Goal: Task Accomplishment & Management: Use online tool/utility

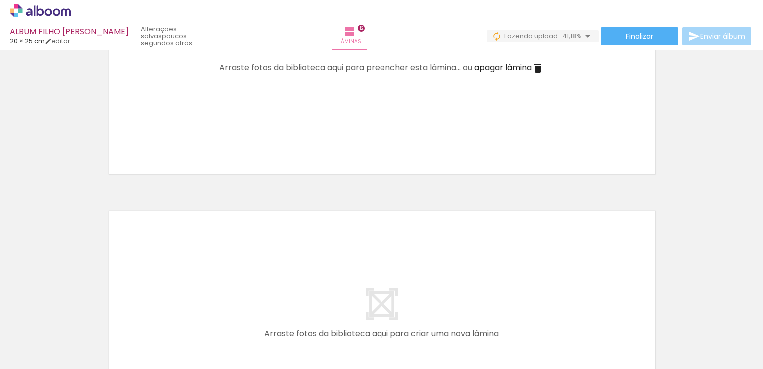
click at [42, 356] on span "Adicionar Fotos" at bounding box center [35, 355] width 30 height 11
click at [0, 0] on input "file" at bounding box center [0, 0] width 0 height 0
drag, startPoint x: 171, startPoint y: 344, endPoint x: 186, endPoint y: 340, distance: 16.0
click at [181, 340] on div at bounding box center [155, 335] width 49 height 33
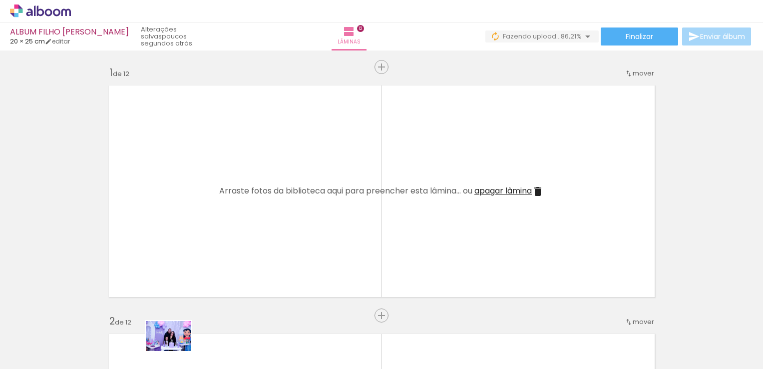
drag, startPoint x: 168, startPoint y: 350, endPoint x: 176, endPoint y: 351, distance: 8.1
click at [176, 351] on div at bounding box center [155, 335] width 49 height 33
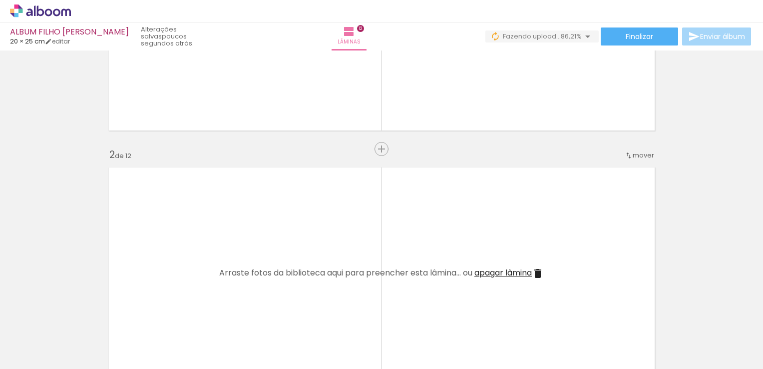
scroll to position [200, 0]
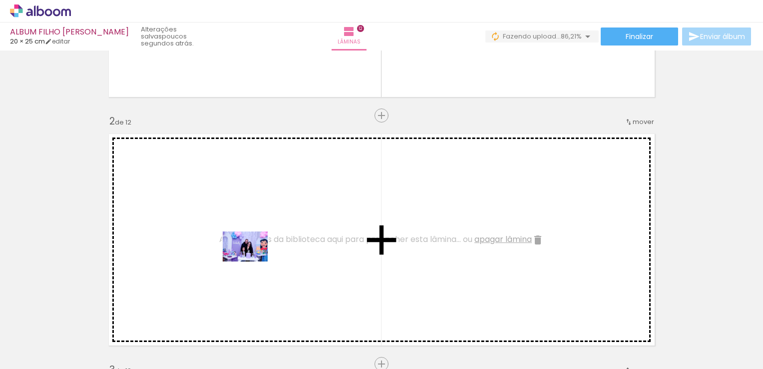
drag, startPoint x: 162, startPoint y: 341, endPoint x: 253, endPoint y: 261, distance: 120.3
click at [253, 261] on quentale-workspace at bounding box center [381, 184] width 763 height 369
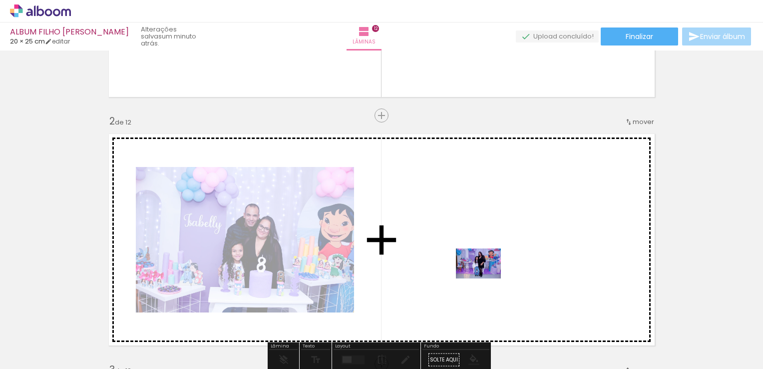
drag, startPoint x: 441, startPoint y: 345, endPoint x: 486, endPoint y: 278, distance: 79.9
click at [486, 278] on quentale-workspace at bounding box center [381, 184] width 763 height 369
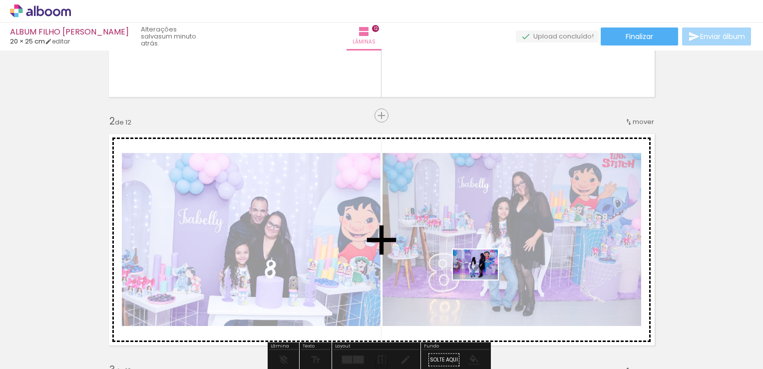
drag, startPoint x: 500, startPoint y: 341, endPoint x: 483, endPoint y: 279, distance: 63.9
click at [483, 279] on quentale-workspace at bounding box center [381, 184] width 763 height 369
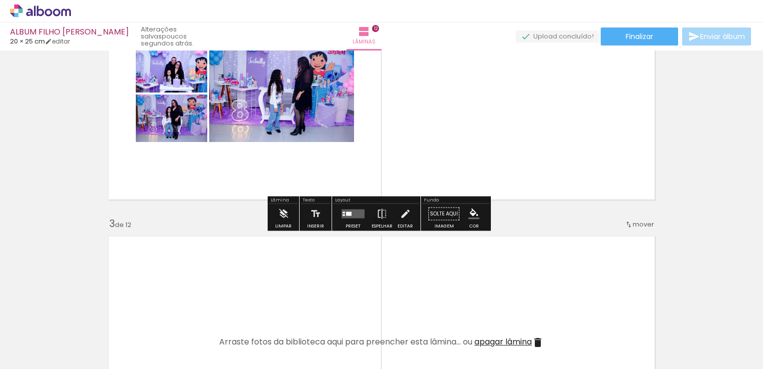
scroll to position [350, 0]
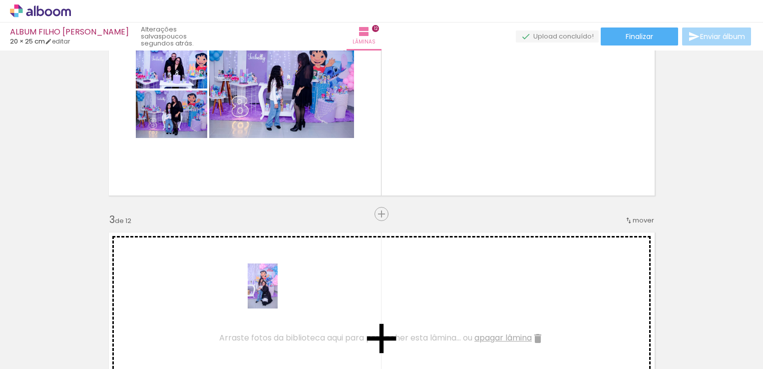
drag, startPoint x: 276, startPoint y: 347, endPoint x: 278, endPoint y: 293, distance: 54.0
click at [278, 293] on quentale-workspace at bounding box center [381, 184] width 763 height 369
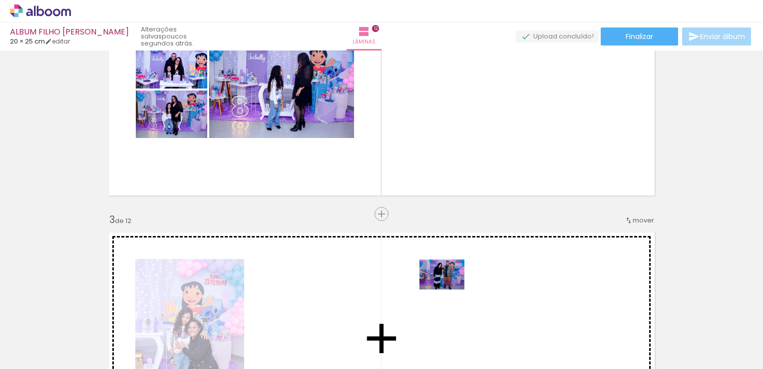
drag, startPoint x: 607, startPoint y: 344, endPoint x: 449, endPoint y: 289, distance: 166.9
click at [449, 289] on quentale-workspace at bounding box center [381, 184] width 763 height 369
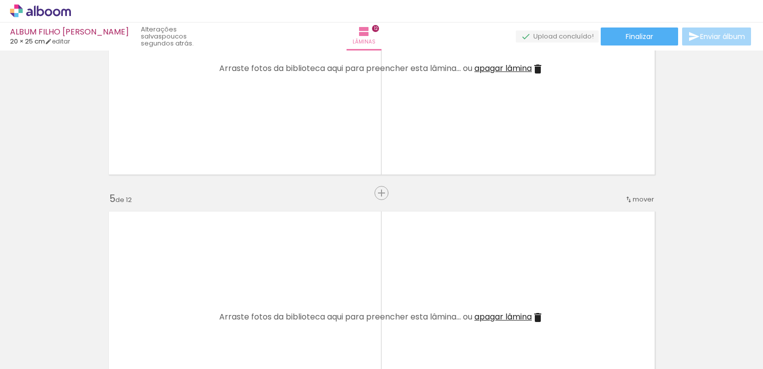
scroll to position [899, 0]
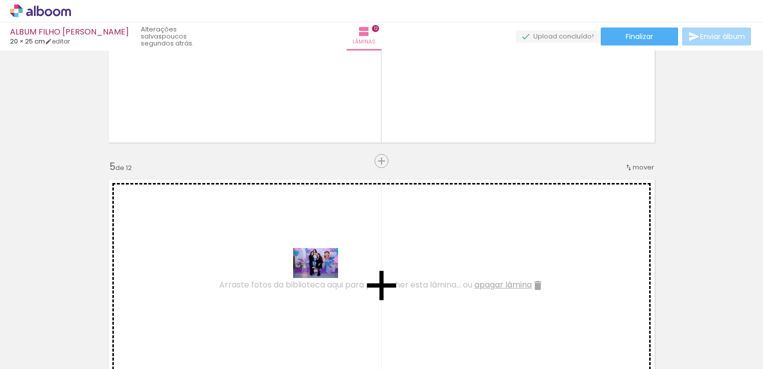
drag, startPoint x: 558, startPoint y: 347, endPoint x: 322, endPoint y: 277, distance: 246.2
click at [322, 277] on quentale-workspace at bounding box center [381, 184] width 763 height 369
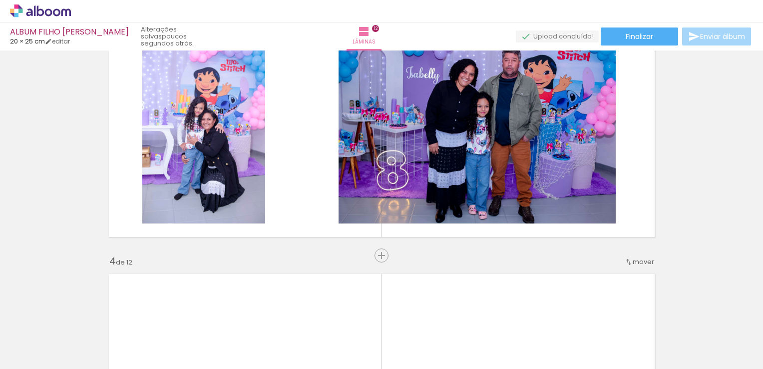
scroll to position [549, 0]
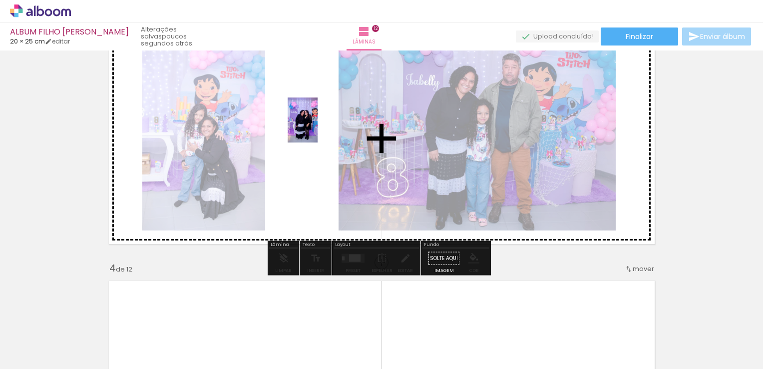
drag, startPoint x: 333, startPoint y: 342, endPoint x: 318, endPoint y: 127, distance: 214.8
click at [318, 127] on quentale-workspace at bounding box center [381, 184] width 763 height 369
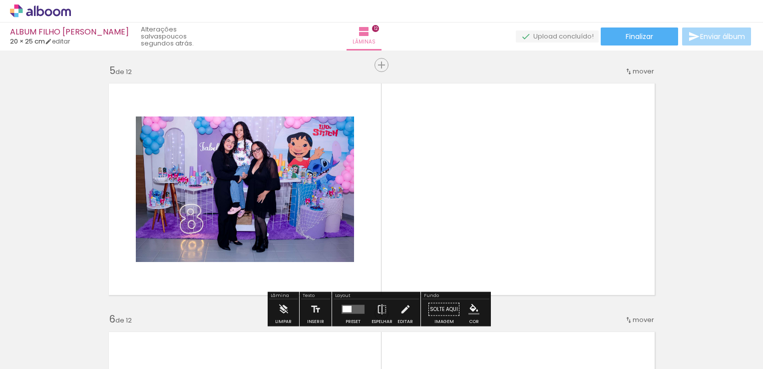
scroll to position [999, 0]
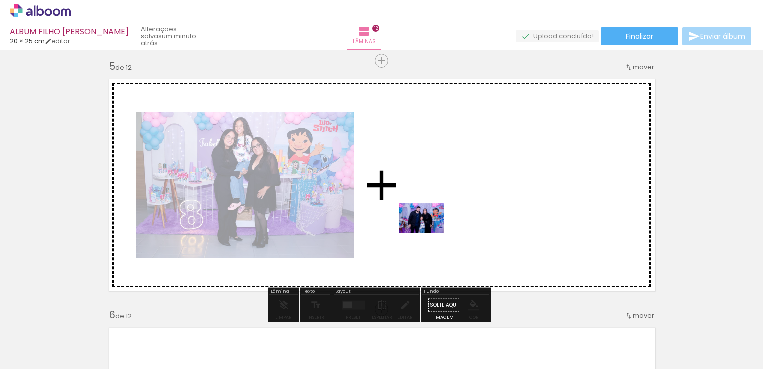
drag, startPoint x: 391, startPoint y: 347, endPoint x: 429, endPoint y: 233, distance: 120.0
click at [429, 233] on quentale-workspace at bounding box center [381, 184] width 763 height 369
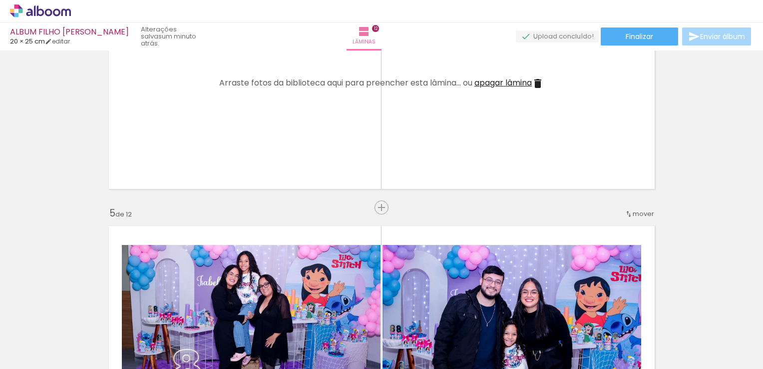
scroll to position [849, 0]
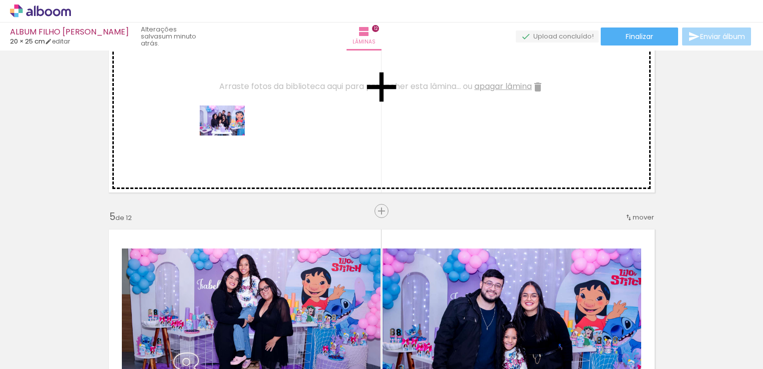
drag, startPoint x: 609, startPoint y: 347, endPoint x: 230, endPoint y: 135, distance: 434.3
click at [230, 135] on quentale-workspace at bounding box center [381, 184] width 763 height 369
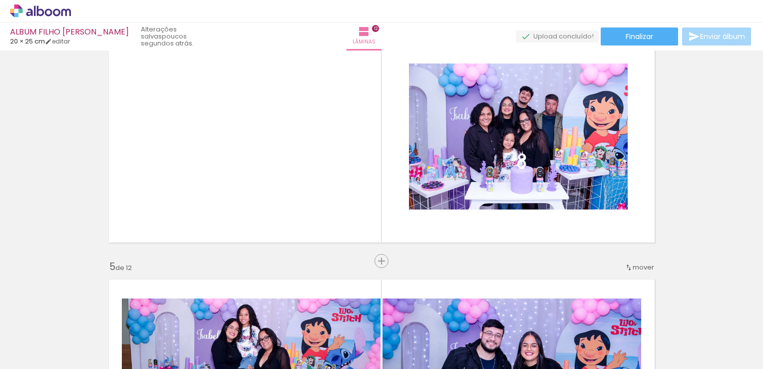
scroll to position [0, 537]
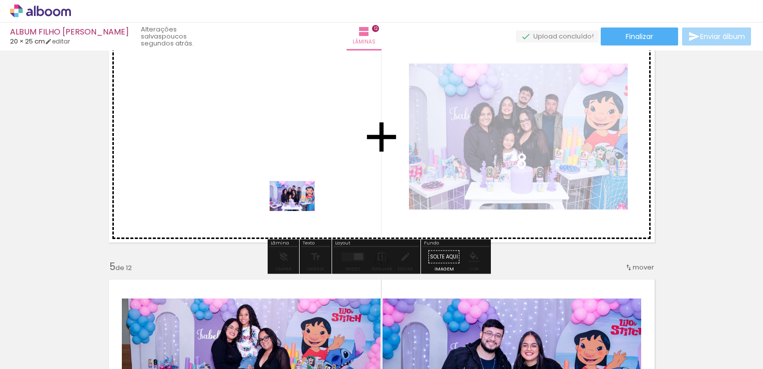
drag, startPoint x: 344, startPoint y: 345, endPoint x: 300, endPoint y: 210, distance: 141.3
click at [300, 210] on quentale-workspace at bounding box center [381, 184] width 763 height 369
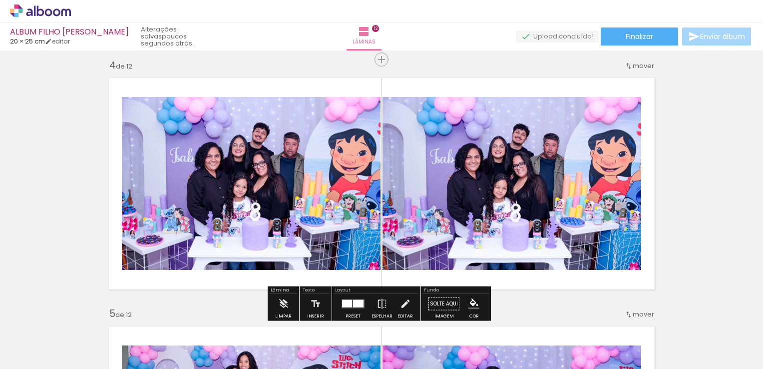
scroll to position [749, 0]
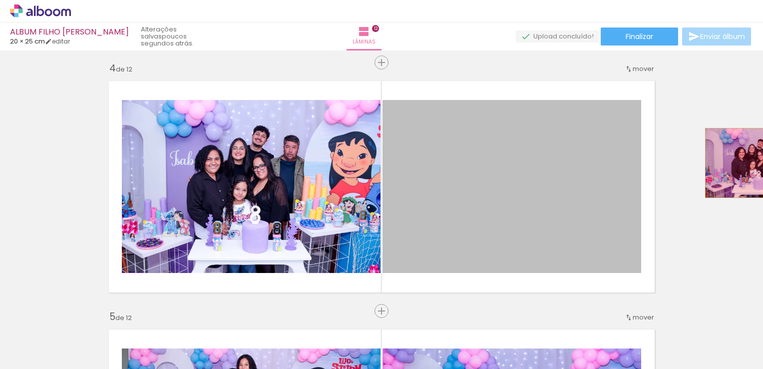
drag, startPoint x: 555, startPoint y: 153, endPoint x: 753, endPoint y: 163, distance: 198.5
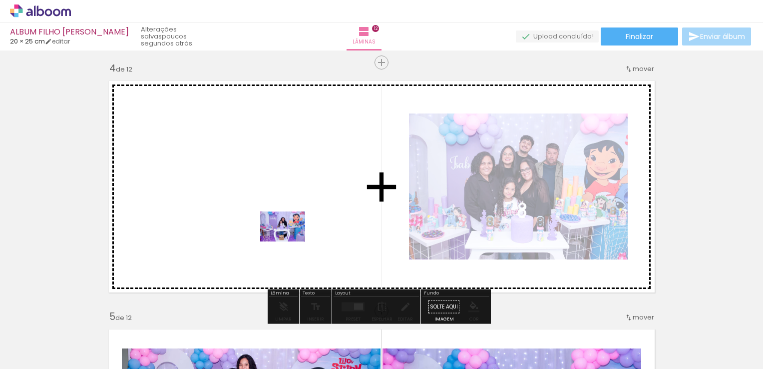
drag, startPoint x: 296, startPoint y: 344, endPoint x: 290, endPoint y: 241, distance: 103.0
click at [290, 241] on quentale-workspace at bounding box center [381, 184] width 763 height 369
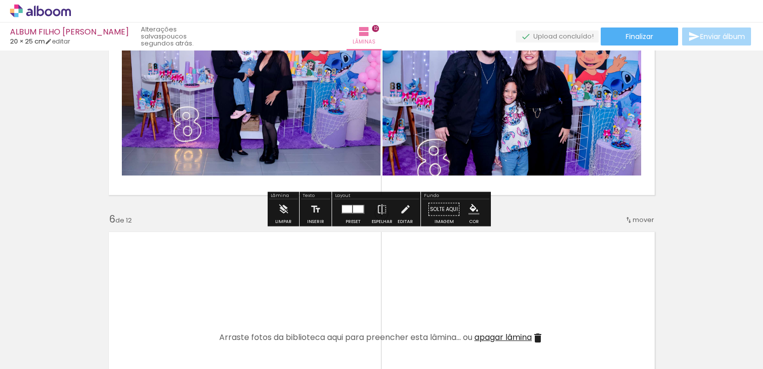
scroll to position [1099, 0]
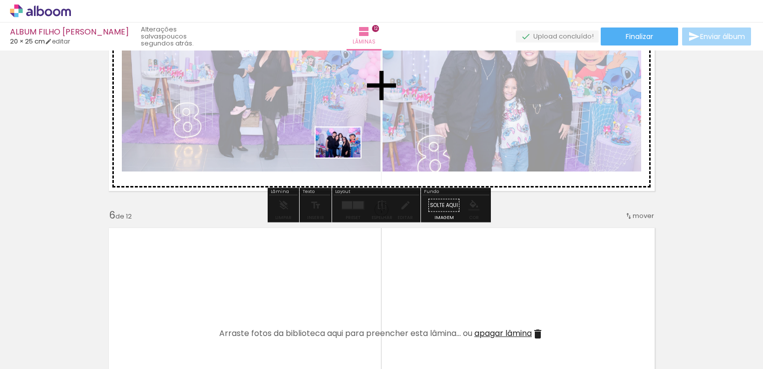
drag, startPoint x: 186, startPoint y: 345, endPoint x: 346, endPoint y: 157, distance: 246.2
click at [346, 157] on quentale-workspace at bounding box center [381, 184] width 763 height 369
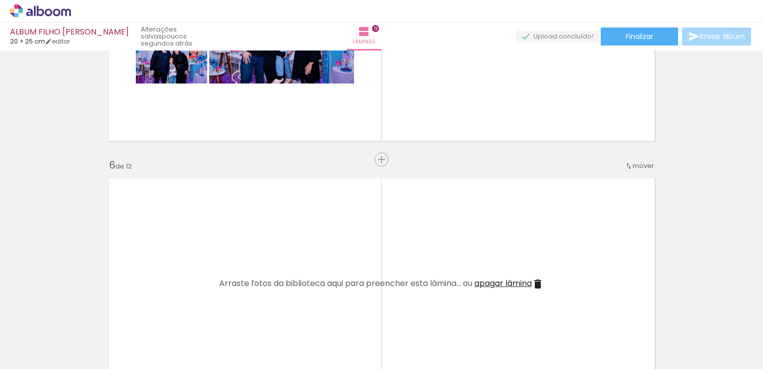
scroll to position [0, 0]
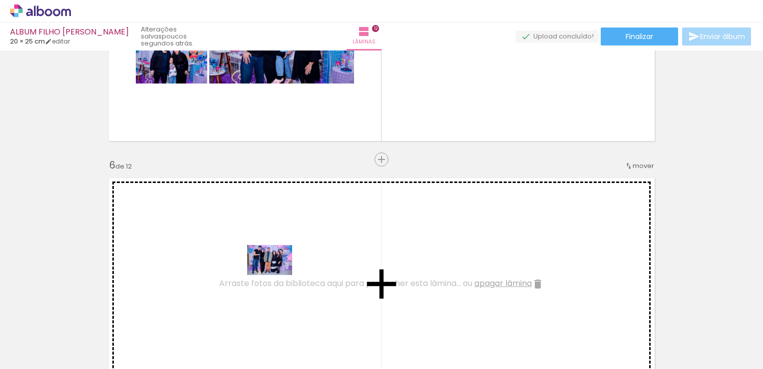
drag, startPoint x: 327, startPoint y: 343, endPoint x: 277, endPoint y: 275, distance: 84.0
click at [277, 275] on quentale-workspace at bounding box center [381, 184] width 763 height 369
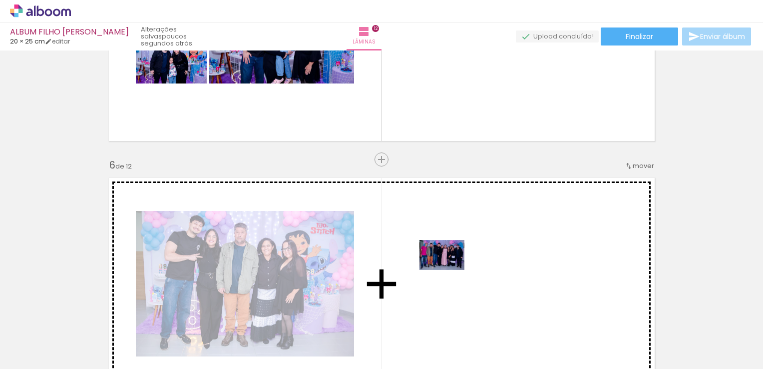
drag, startPoint x: 383, startPoint y: 344, endPoint x: 449, endPoint y: 270, distance: 99.4
click at [449, 270] on quentale-workspace at bounding box center [381, 184] width 763 height 369
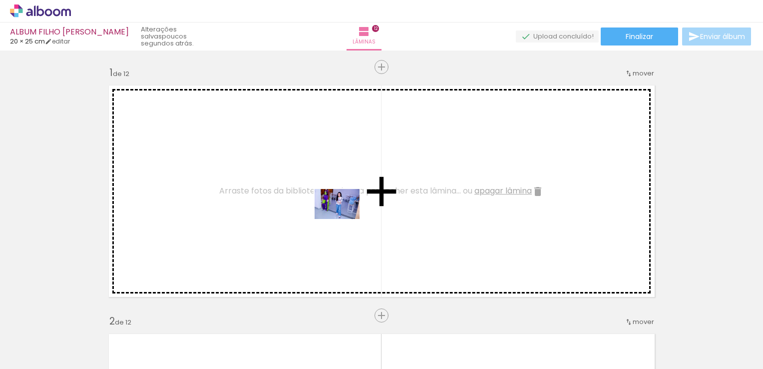
drag, startPoint x: 544, startPoint y: 341, endPoint x: 345, endPoint y: 219, distance: 234.0
click at [345, 219] on quentale-workspace at bounding box center [381, 184] width 763 height 369
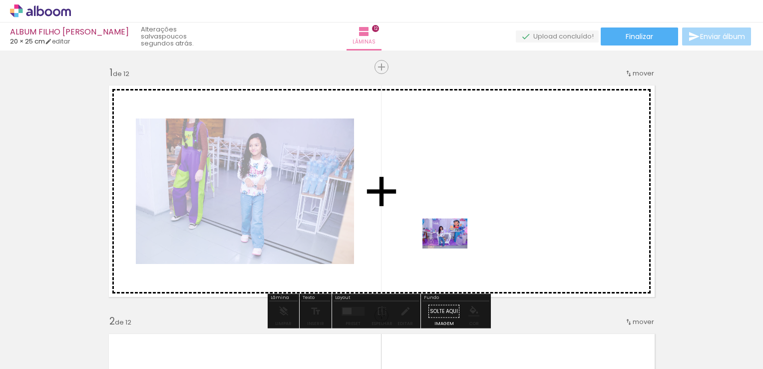
drag, startPoint x: 427, startPoint y: 344, endPoint x: 452, endPoint y: 248, distance: 99.1
click at [452, 248] on quentale-workspace at bounding box center [381, 184] width 763 height 369
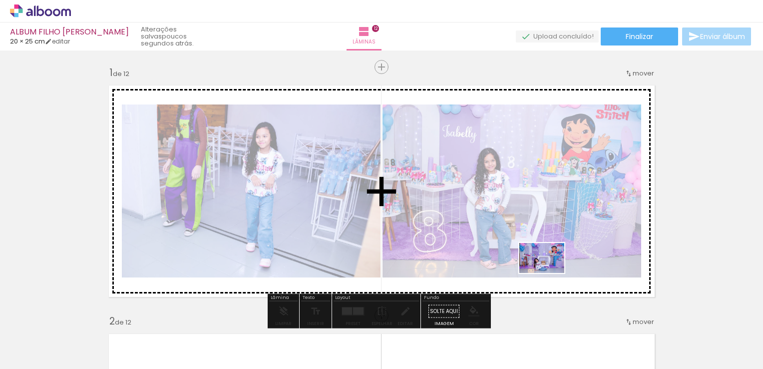
drag, startPoint x: 473, startPoint y: 345, endPoint x: 550, endPoint y: 271, distance: 106.3
click at [550, 271] on quentale-workspace at bounding box center [381, 184] width 763 height 369
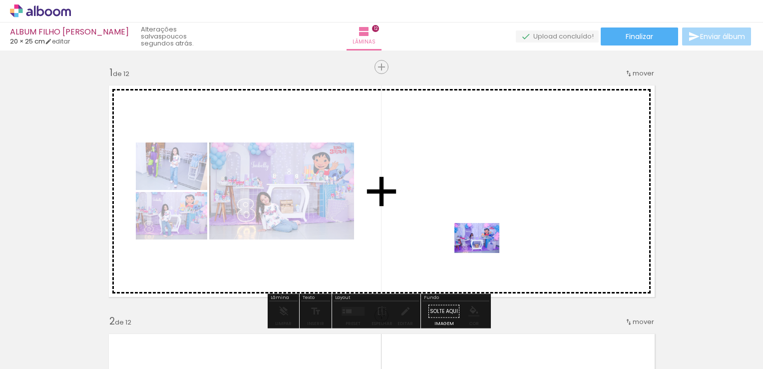
drag, startPoint x: 111, startPoint y: 346, endPoint x: 484, endPoint y: 253, distance: 385.0
click at [484, 253] on quentale-workspace at bounding box center [381, 184] width 763 height 369
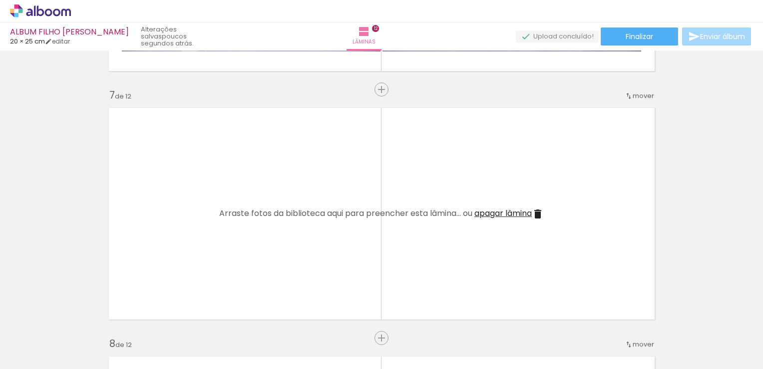
scroll to position [1498, 0]
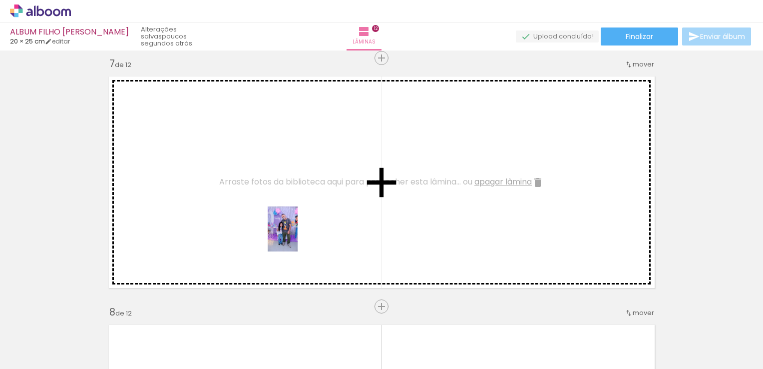
drag, startPoint x: 553, startPoint y: 345, endPoint x: 298, endPoint y: 236, distance: 277.7
click at [298, 236] on quentale-workspace at bounding box center [381, 184] width 763 height 369
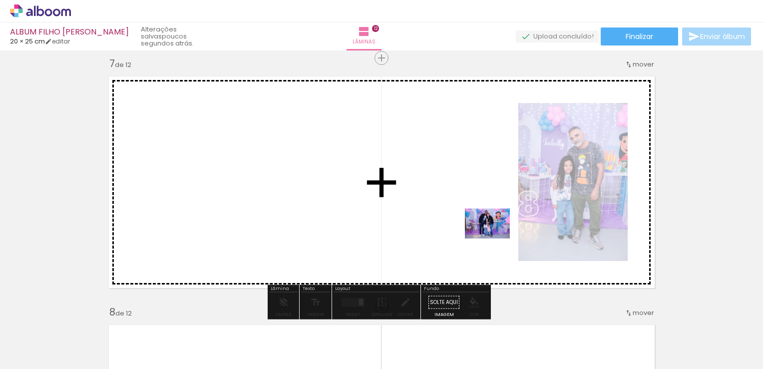
drag, startPoint x: 661, startPoint y: 346, endPoint x: 495, endPoint y: 238, distance: 197.5
click at [495, 238] on quentale-workspace at bounding box center [381, 184] width 763 height 369
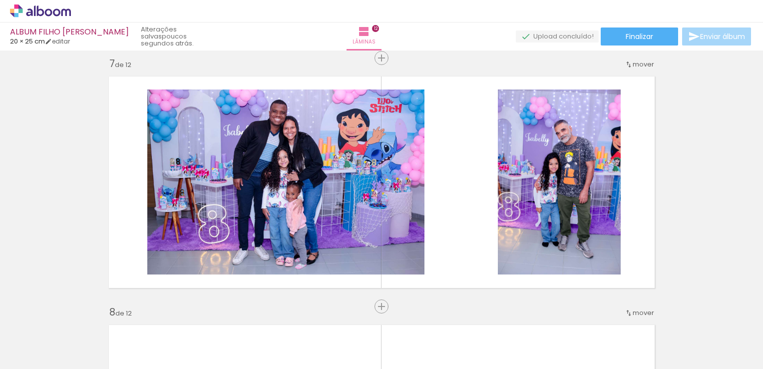
scroll to position [0, 760]
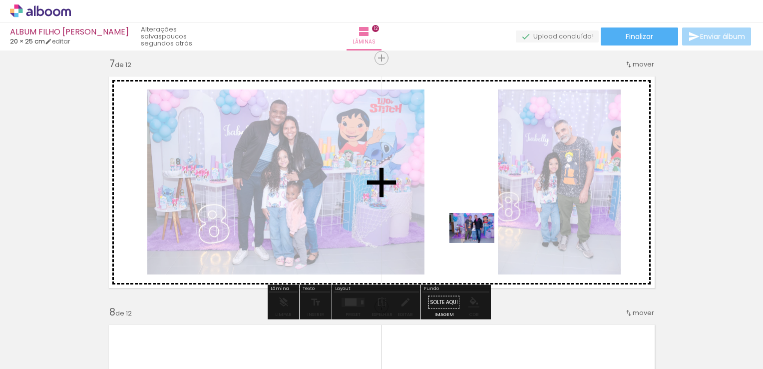
drag, startPoint x: 518, startPoint y: 347, endPoint x: 407, endPoint y: 226, distance: 164.4
click at [479, 243] on quentale-workspace at bounding box center [381, 184] width 763 height 369
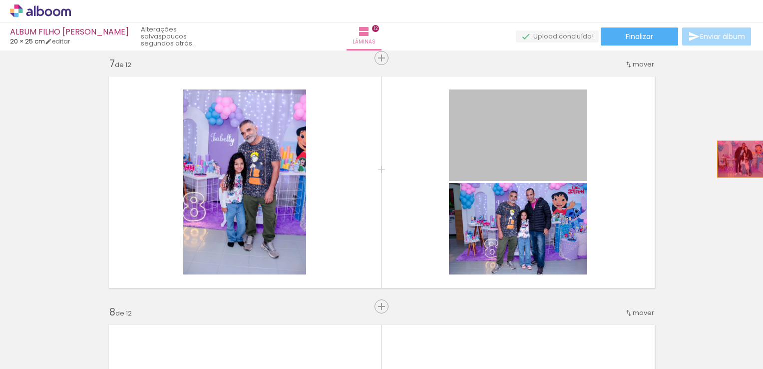
drag, startPoint x: 512, startPoint y: 135, endPoint x: 741, endPoint y: 159, distance: 230.0
click at [741, 159] on div "Inserir lâmina 1 de 12 Inserir lâmina 2 de 12 Inserir lâmina 3 de 12 Inserir lâ…" at bounding box center [381, 169] width 763 height 3227
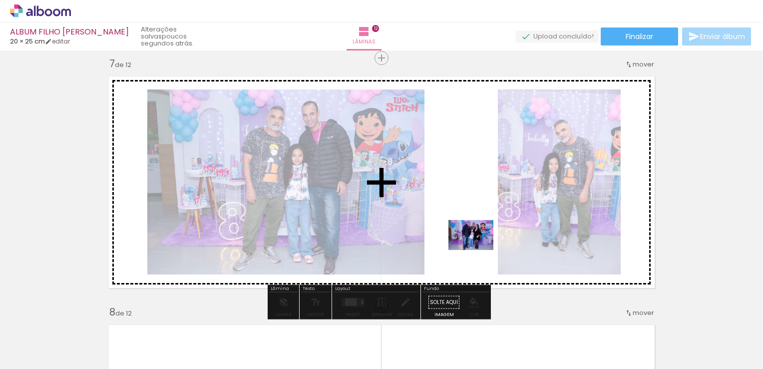
drag, startPoint x: 585, startPoint y: 339, endPoint x: 478, endPoint y: 250, distance: 138.6
click at [478, 250] on quentale-workspace at bounding box center [381, 184] width 763 height 369
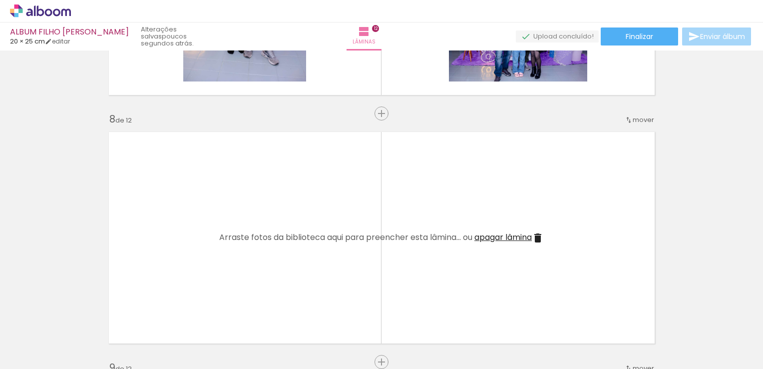
scroll to position [1698, 0]
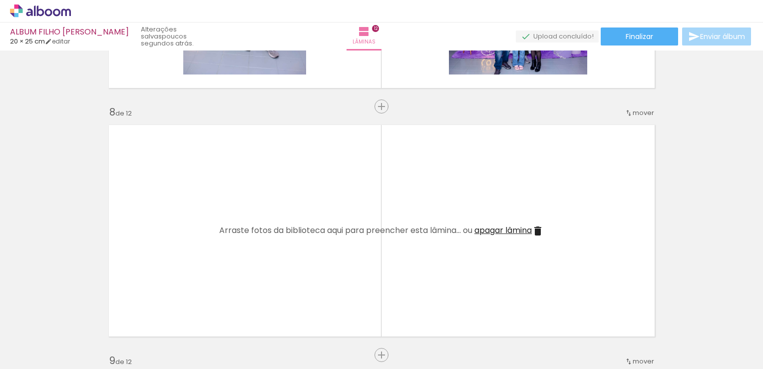
click at [663, 315] on iron-icon at bounding box center [660, 315] width 10 height 10
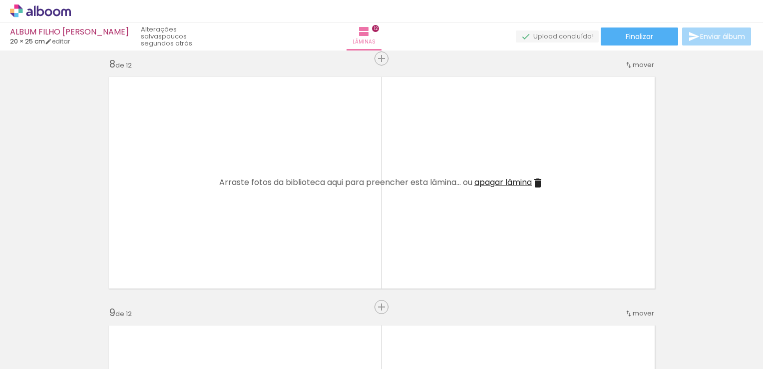
scroll to position [1748, 0]
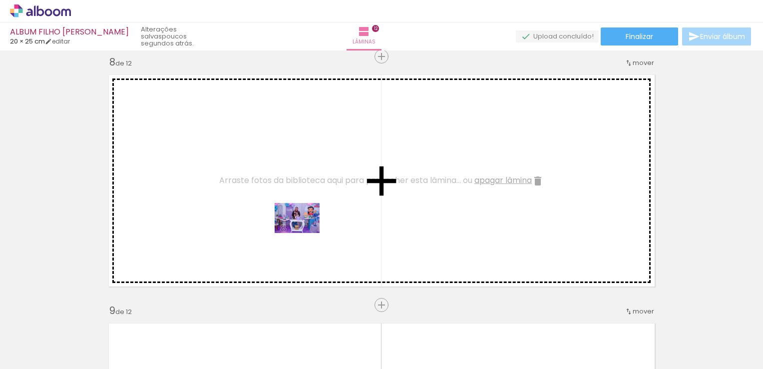
drag, startPoint x: 696, startPoint y: 341, endPoint x: 305, endPoint y: 233, distance: 406.1
click at [305, 233] on quentale-workspace at bounding box center [381, 184] width 763 height 369
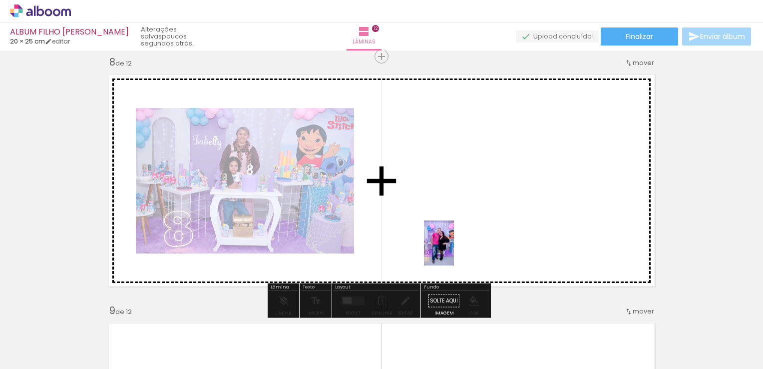
drag, startPoint x: 356, startPoint y: 343, endPoint x: 456, endPoint y: 248, distance: 138.5
click at [456, 248] on quentale-workspace at bounding box center [381, 184] width 763 height 369
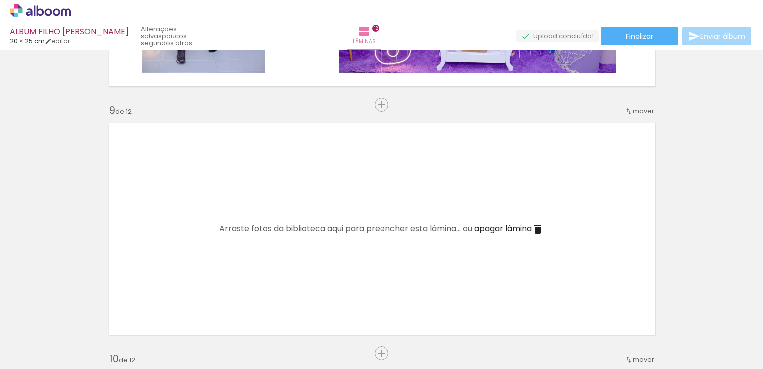
scroll to position [0, 887]
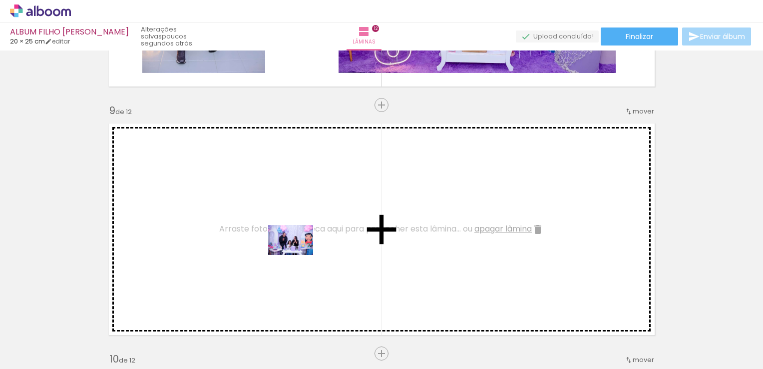
drag, startPoint x: 609, startPoint y: 342, endPoint x: 298, endPoint y: 255, distance: 322.5
click at [298, 255] on quentale-workspace at bounding box center [381, 184] width 763 height 369
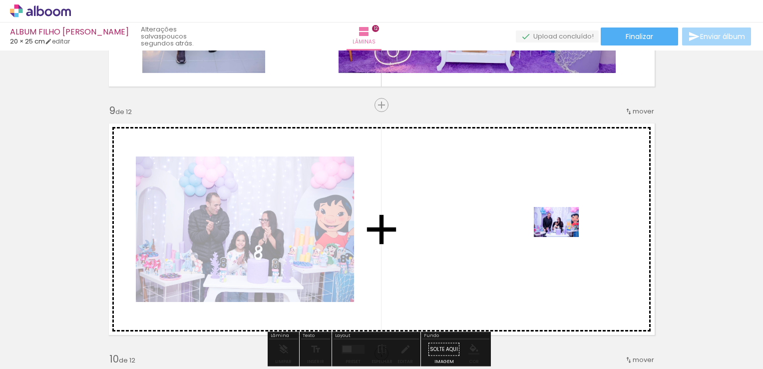
drag, startPoint x: 668, startPoint y: 345, endPoint x: 564, endPoint y: 237, distance: 150.1
click at [564, 237] on quentale-workspace at bounding box center [381, 184] width 763 height 369
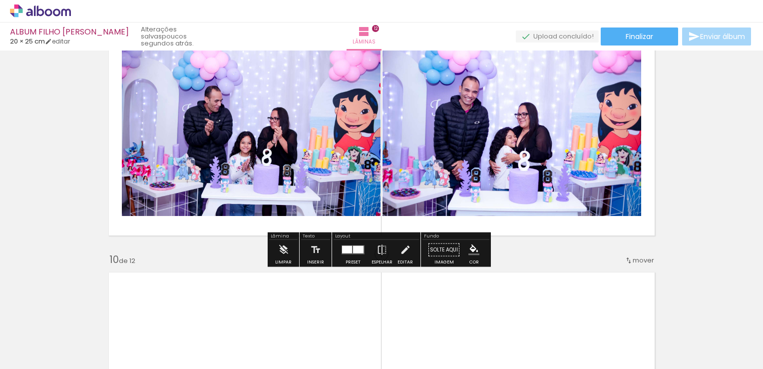
scroll to position [2097, 0]
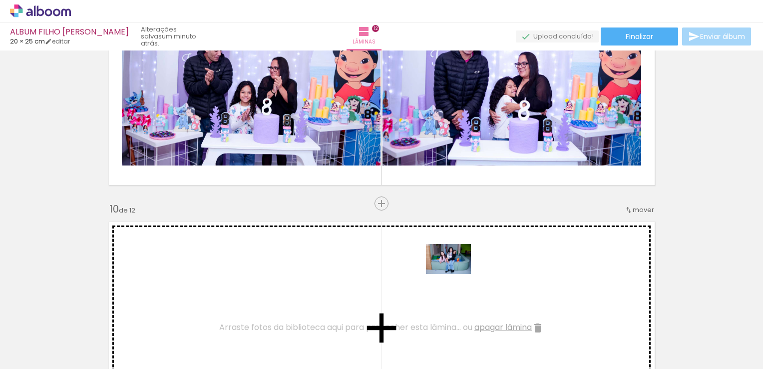
drag, startPoint x: 723, startPoint y: 338, endPoint x: 456, endPoint y: 274, distance: 274.8
click at [456, 274] on quentale-workspace at bounding box center [381, 184] width 763 height 369
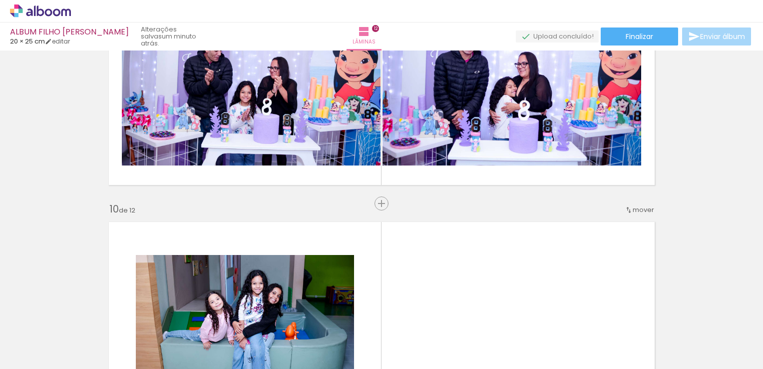
scroll to position [0, 381]
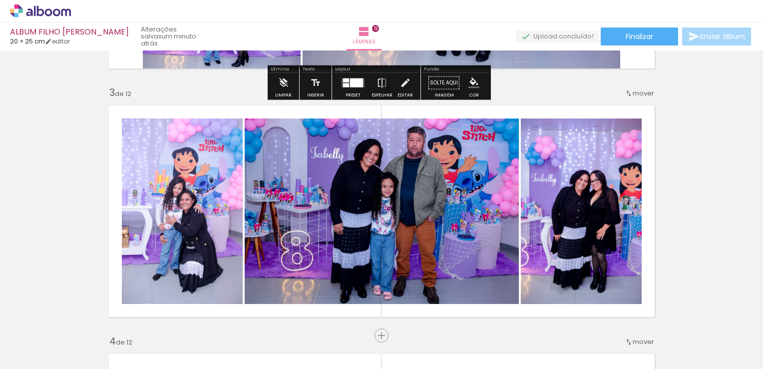
scroll to position [499, 0]
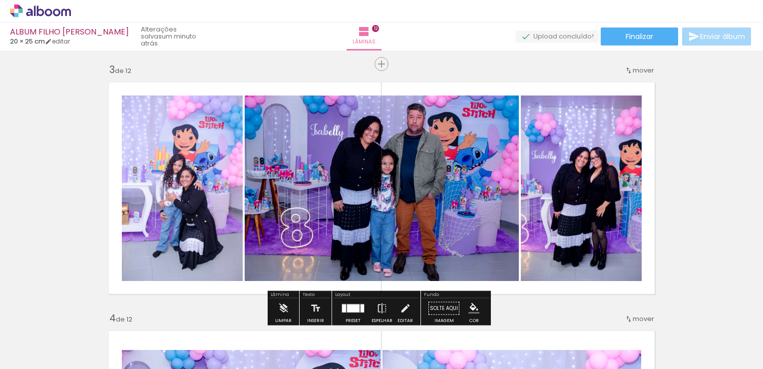
click at [22, 354] on span "Adicionar Fotos" at bounding box center [35, 355] width 30 height 11
click at [0, 0] on input "file" at bounding box center [0, 0] width 0 height 0
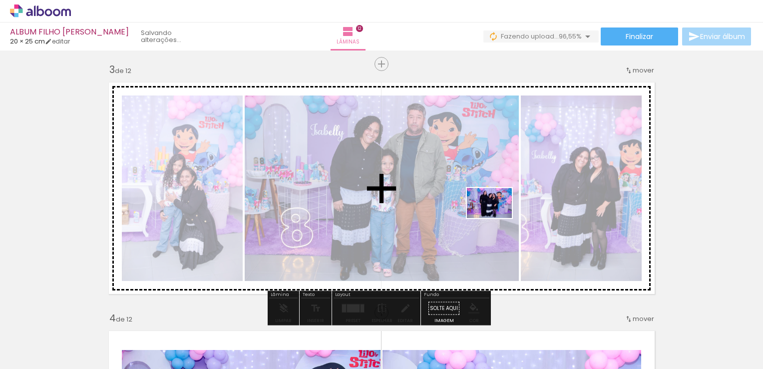
drag, startPoint x: 732, startPoint y: 349, endPoint x: 497, endPoint y: 218, distance: 269.1
click at [497, 218] on quentale-workspace at bounding box center [381, 184] width 763 height 369
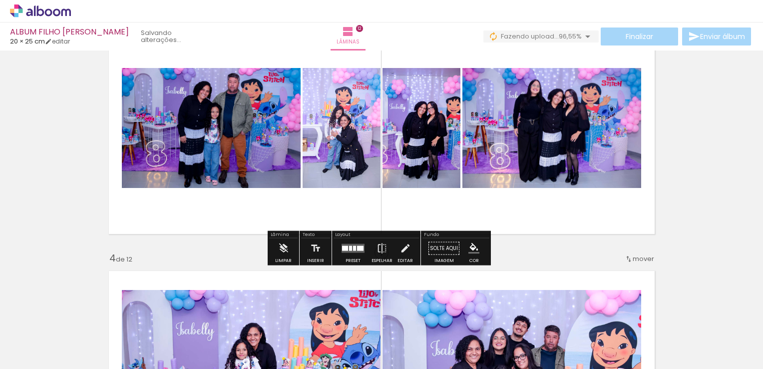
scroll to position [599, 0]
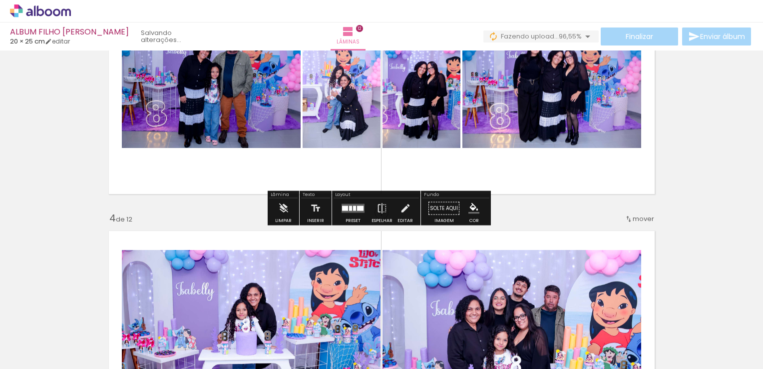
click at [350, 204] on quentale-layouter at bounding box center [353, 208] width 23 height 9
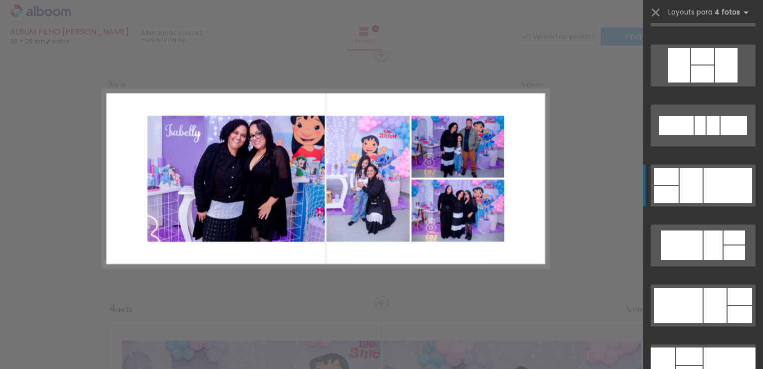
scroll to position [2996, 0]
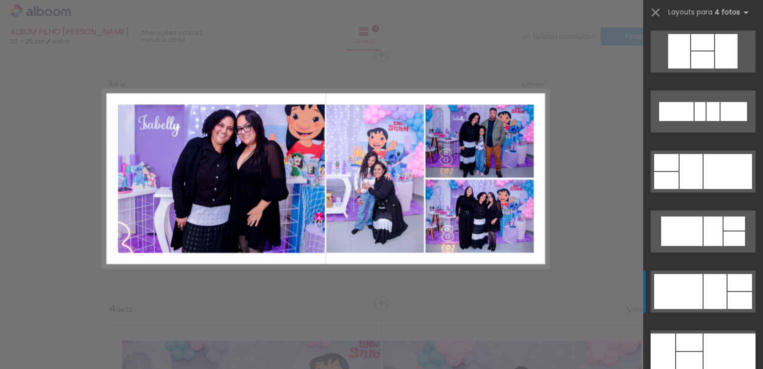
click at [731, 308] on div at bounding box center [740, 300] width 24 height 17
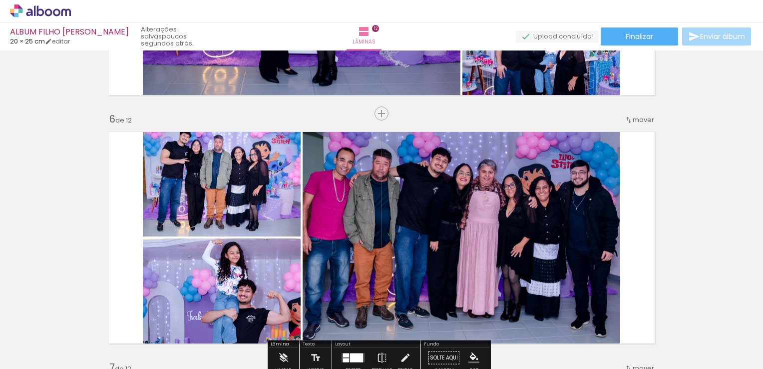
scroll to position [1198, 0]
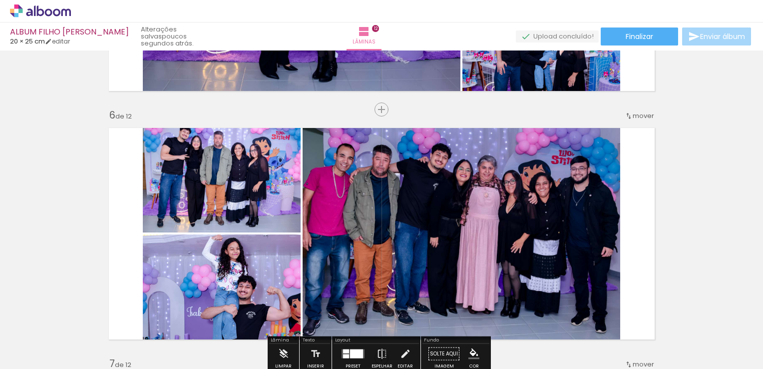
click at [248, 191] on quentale-photo at bounding box center [222, 177] width 158 height 110
click at [255, 187] on quentale-photo at bounding box center [222, 177] width 158 height 110
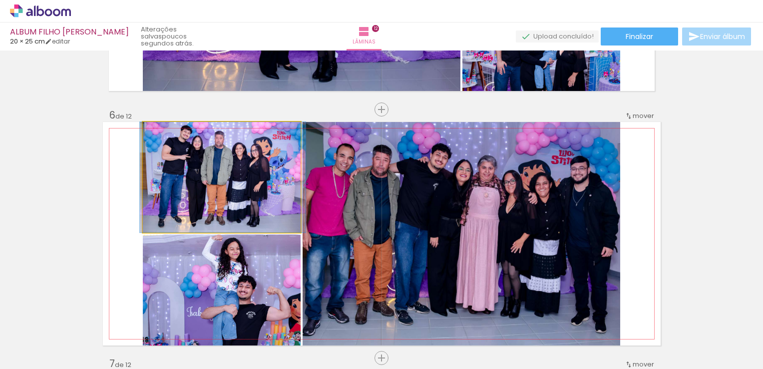
drag, startPoint x: 255, startPoint y: 187, endPoint x: 256, endPoint y: 216, distance: 29.5
click at [233, 189] on quentale-photo at bounding box center [222, 177] width 158 height 110
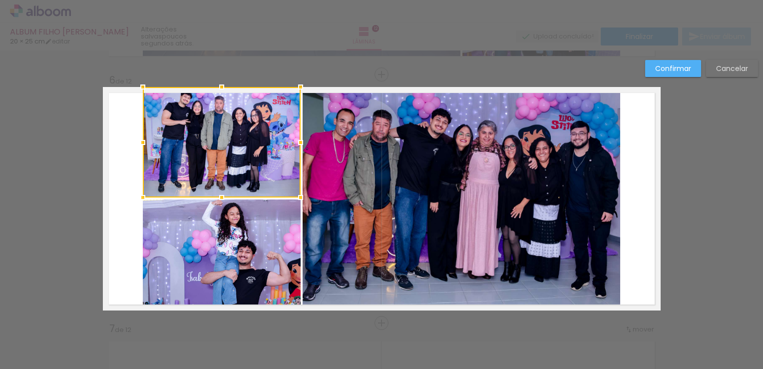
scroll to position [1253, 0]
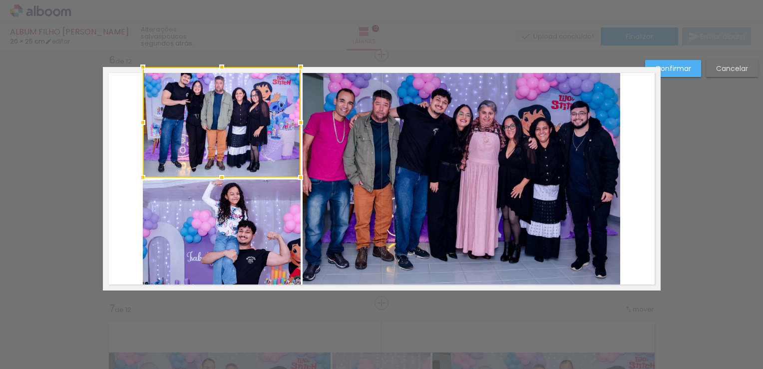
click at [229, 138] on div at bounding box center [222, 122] width 158 height 110
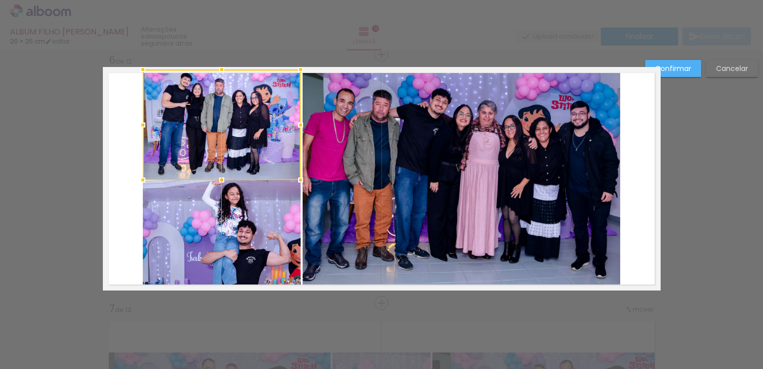
click at [226, 132] on div at bounding box center [222, 124] width 158 height 110
click at [228, 124] on div at bounding box center [222, 124] width 158 height 110
drag, startPoint x: 16, startPoint y: 117, endPoint x: 34, endPoint y: 127, distance: 20.6
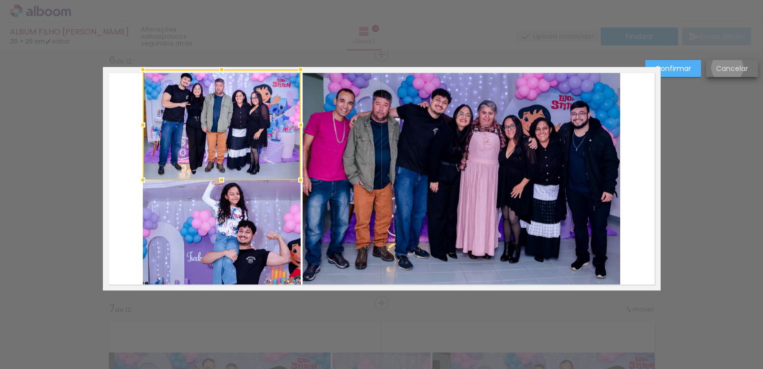
click at [0, 0] on slot "Cancelar" at bounding box center [0, 0] width 0 height 0
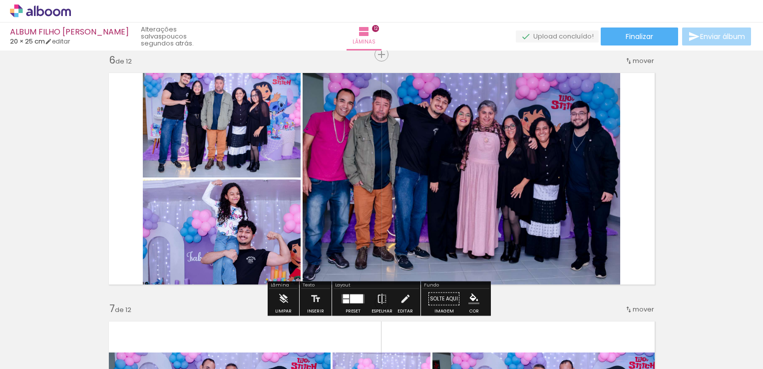
click at [228, 112] on quentale-photo at bounding box center [222, 122] width 158 height 110
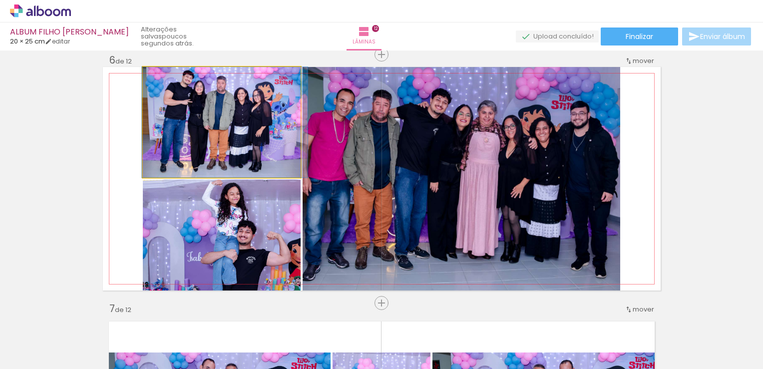
drag, startPoint x: 228, startPoint y: 112, endPoint x: 230, endPoint y: 152, distance: 39.5
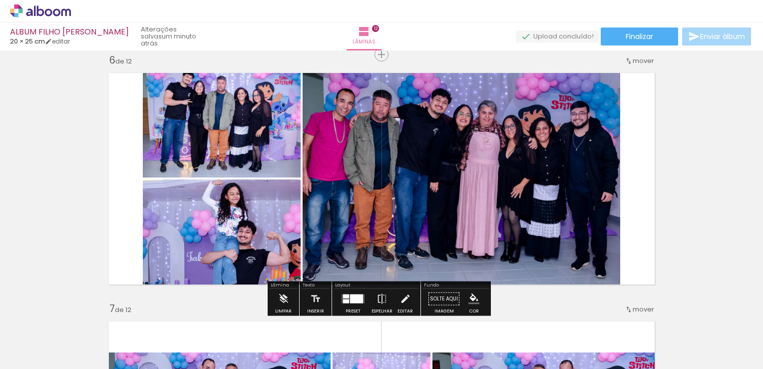
click at [241, 147] on quentale-photo at bounding box center [222, 122] width 158 height 110
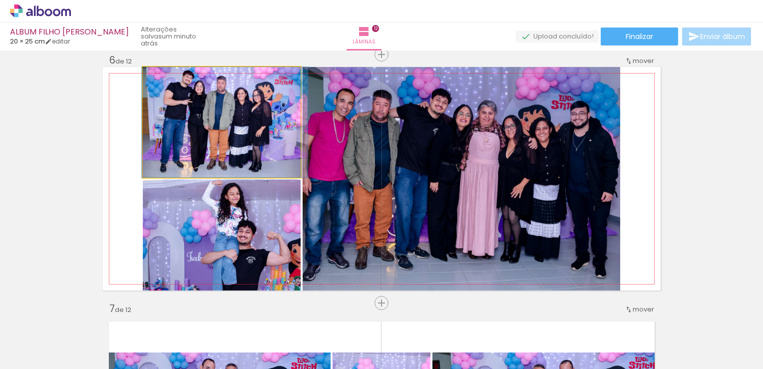
click at [240, 148] on quentale-photo at bounding box center [222, 122] width 158 height 110
click at [238, 157] on quentale-photo at bounding box center [222, 122] width 158 height 110
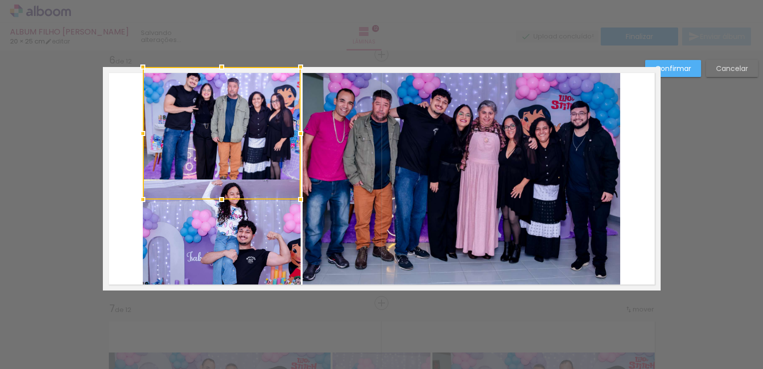
drag, startPoint x: 218, startPoint y: 179, endPoint x: 217, endPoint y: 201, distance: 22.0
click at [217, 201] on div at bounding box center [222, 199] width 20 height 20
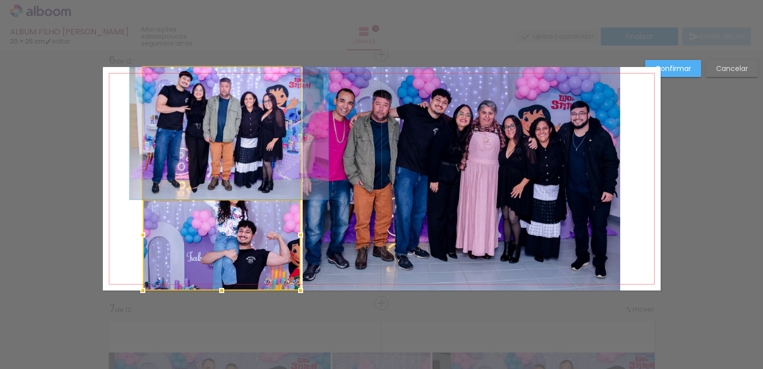
drag, startPoint x: 209, startPoint y: 134, endPoint x: 201, endPoint y: 171, distance: 37.8
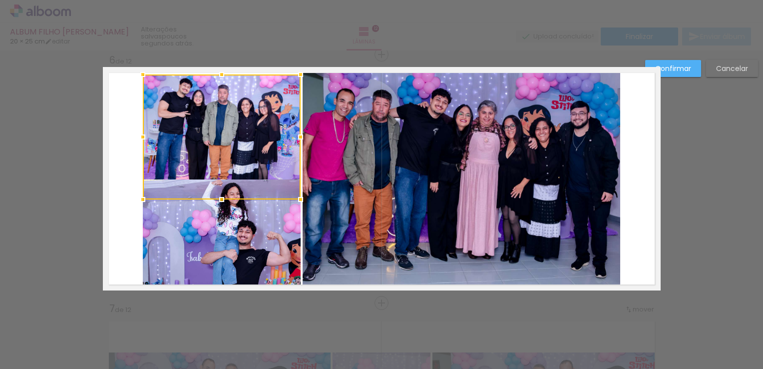
drag, startPoint x: 220, startPoint y: 68, endPoint x: 216, endPoint y: 75, distance: 8.5
click at [216, 75] on div at bounding box center [222, 74] width 20 height 20
click at [0, 0] on slot "Confirmar" at bounding box center [0, 0] width 0 height 0
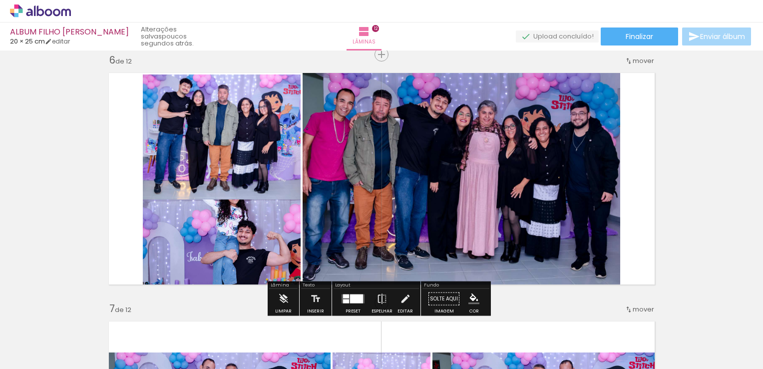
click at [216, 111] on quentale-photo at bounding box center [222, 136] width 158 height 125
click at [254, 123] on quentale-photo at bounding box center [222, 136] width 158 height 125
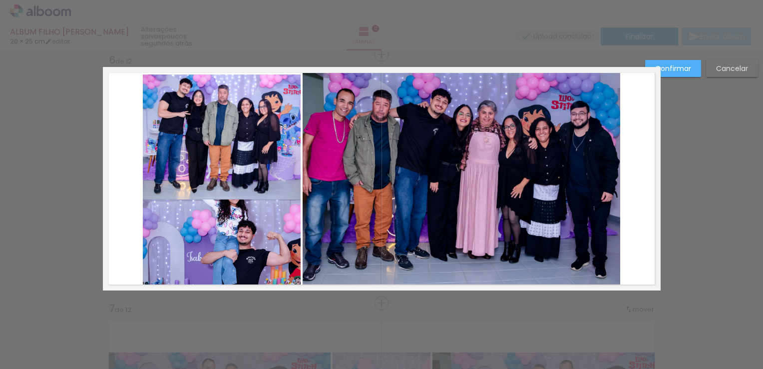
click at [216, 99] on quentale-photo at bounding box center [222, 136] width 158 height 125
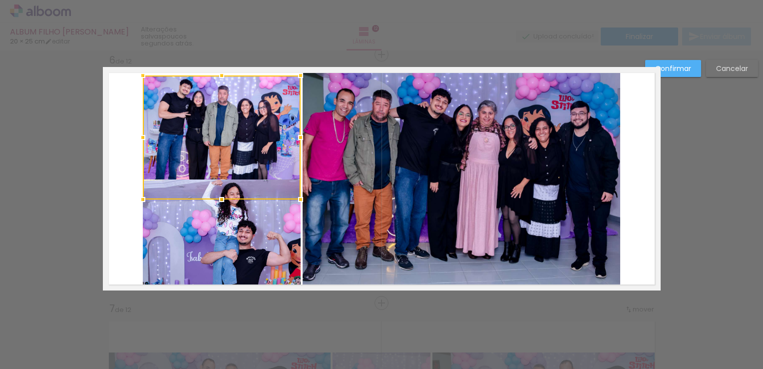
click at [220, 74] on div at bounding box center [222, 75] width 20 height 20
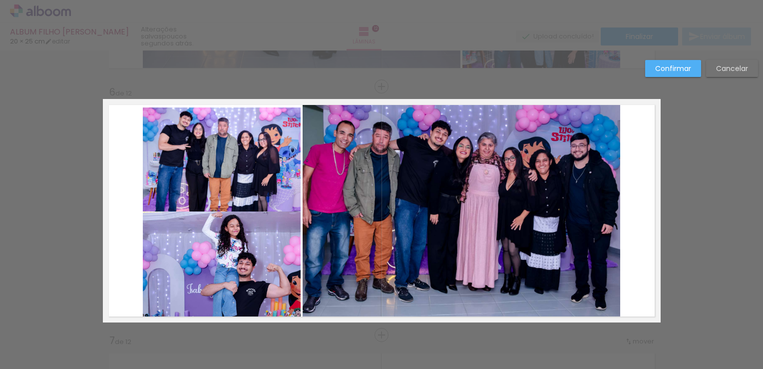
scroll to position [1213, 0]
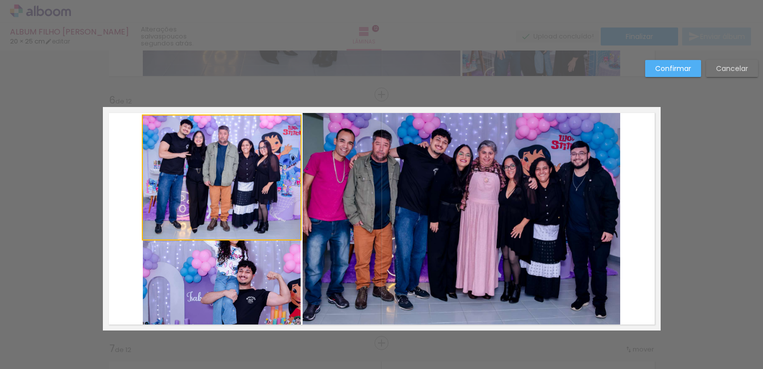
drag, startPoint x: 238, startPoint y: 136, endPoint x: 239, endPoint y: 110, distance: 26.5
click at [239, 110] on quentale-layouter at bounding box center [382, 218] width 558 height 223
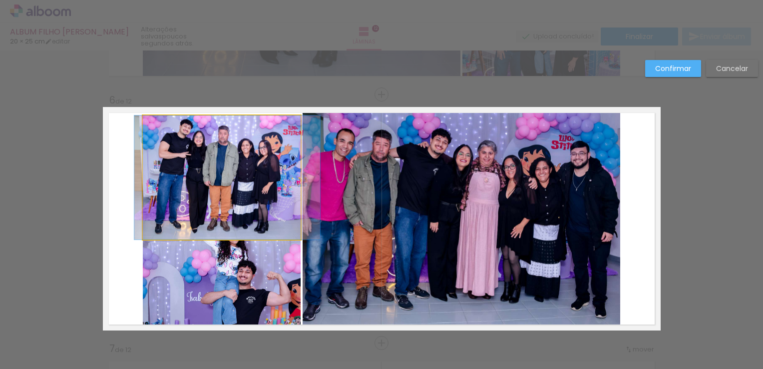
drag, startPoint x: 211, startPoint y: 139, endPoint x: 211, endPoint y: 124, distance: 15.0
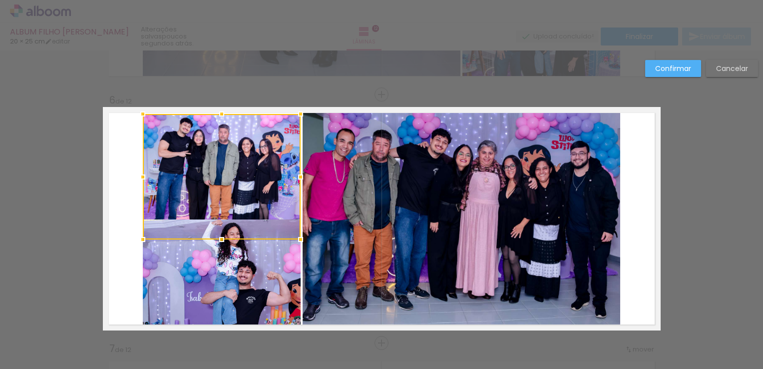
click at [219, 115] on div at bounding box center [222, 114] width 20 height 20
click at [0, 0] on slot "Confirmar" at bounding box center [0, 0] width 0 height 0
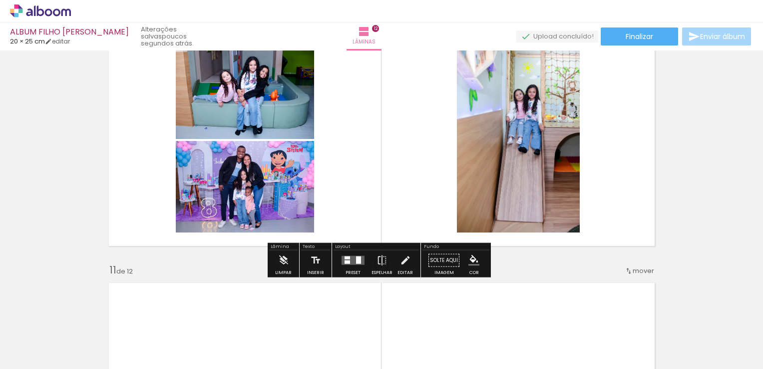
scroll to position [2197, 0]
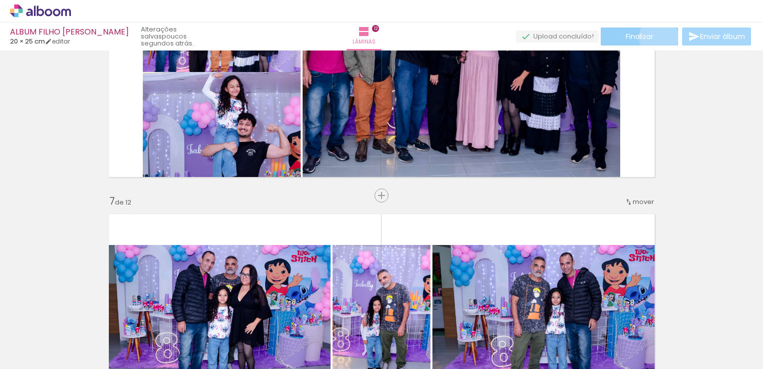
click at [655, 37] on paper-button "Finalizar" at bounding box center [639, 36] width 77 height 18
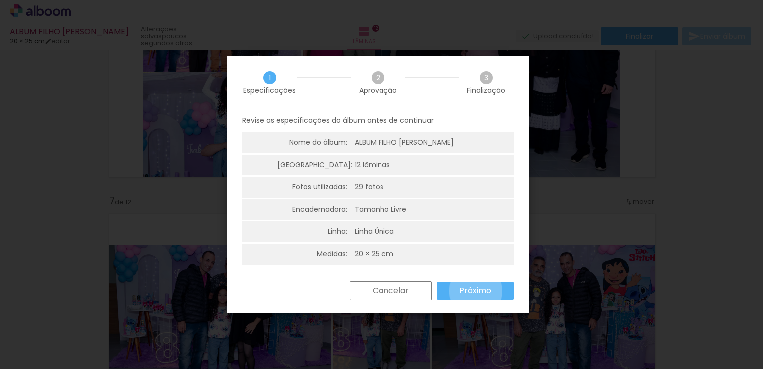
click at [0, 0] on slot "Próximo" at bounding box center [0, 0] width 0 height 0
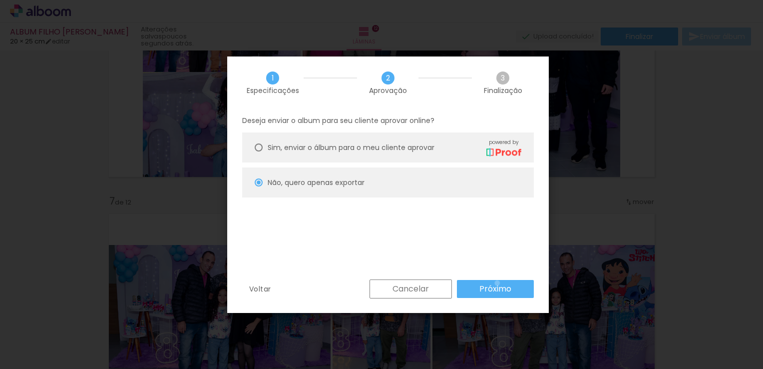
click at [0, 0] on slot "Próximo" at bounding box center [0, 0] width 0 height 0
type input "Alta, 300 DPI"
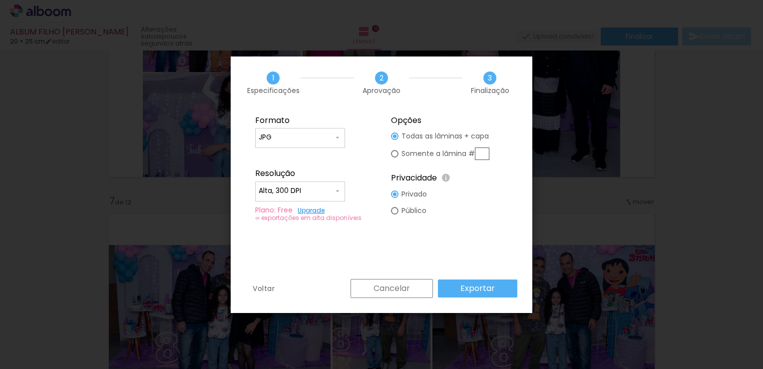
click at [0, 0] on slot "Exportar" at bounding box center [0, 0] width 0 height 0
